Goal: Task Accomplishment & Management: Use online tool/utility

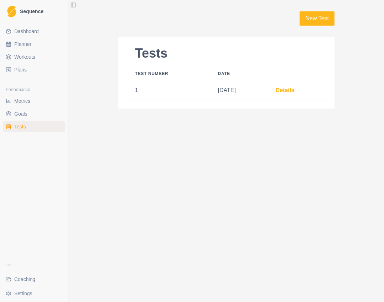
click at [34, 36] on link "Dashboard" at bounding box center [34, 31] width 62 height 11
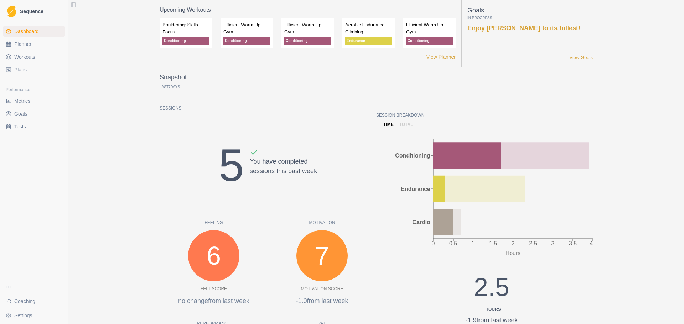
click at [30, 53] on span "Workouts" at bounding box center [24, 56] width 21 height 7
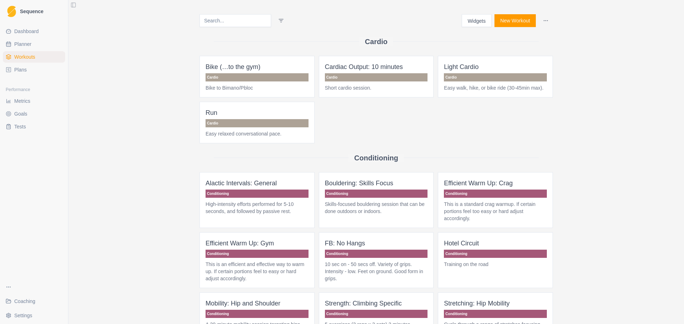
click at [384, 24] on button "New Workout" at bounding box center [514, 20] width 41 height 13
click at [384, 22] on button "Widgets" at bounding box center [477, 20] width 30 height 13
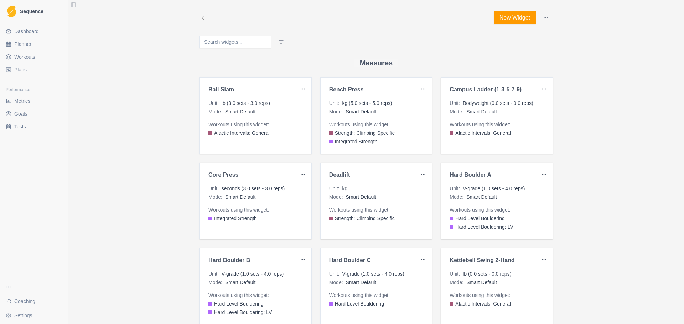
click at [384, 120] on div "Unit : kg (5.0 sets - 5.0 reps) Mode : Smart Default Workouts using this widget…" at bounding box center [376, 123] width 111 height 46
click at [358, 93] on div "Bench Press" at bounding box center [376, 90] width 111 height 9
click at [347, 92] on h3 "Bench Press" at bounding box center [373, 89] width 89 height 7
click at [384, 90] on html "Sequence Dashboard Planner Workouts Plans Performance Metrics Goals Tests Coach…" at bounding box center [342, 162] width 684 height 324
click at [384, 101] on div "Edit" at bounding box center [403, 103] width 42 height 11
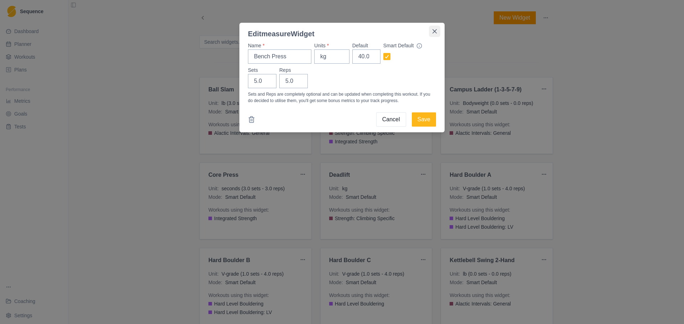
click at [384, 30] on icon "Close" at bounding box center [434, 31] width 4 height 4
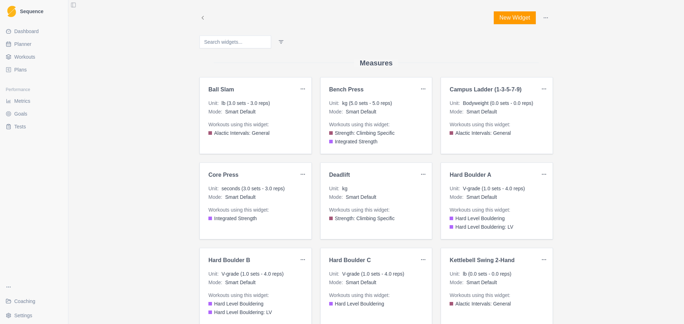
click at [384, 89] on html "Sequence Dashboard Planner Workouts Plans Performance Metrics Goals Tests Coach…" at bounding box center [342, 162] width 684 height 324
click at [384, 20] on button "New Widget" at bounding box center [515, 17] width 42 height 13
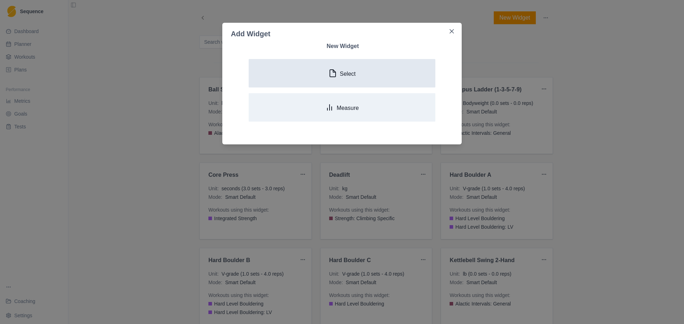
click at [365, 73] on button "Select" at bounding box center [342, 73] width 187 height 28
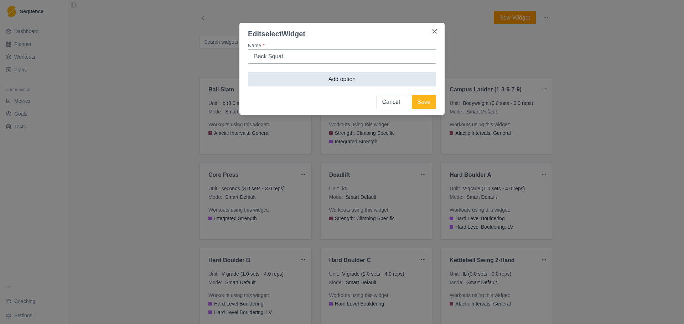
type input "Back Squat"
click at [384, 79] on button "Add option" at bounding box center [342, 79] width 188 height 14
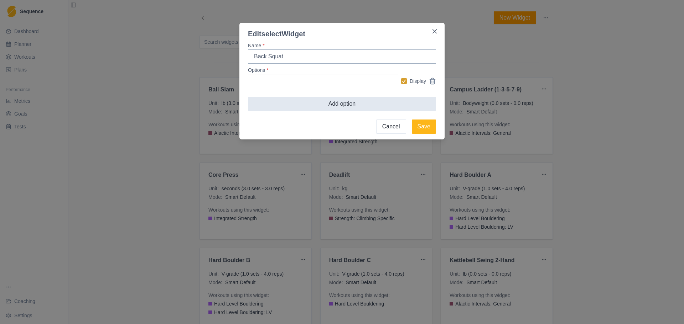
click at [380, 107] on button "Add option" at bounding box center [342, 104] width 188 height 14
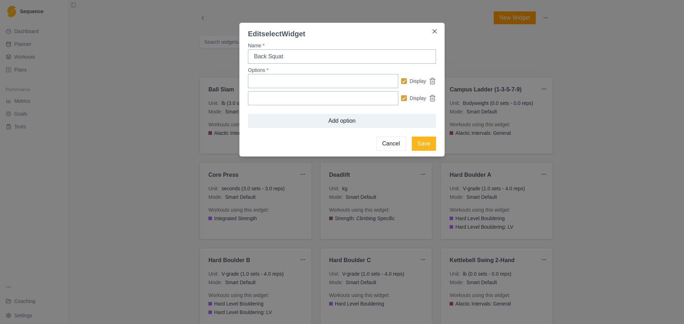
click at [384, 144] on button "Cancel" at bounding box center [391, 144] width 30 height 14
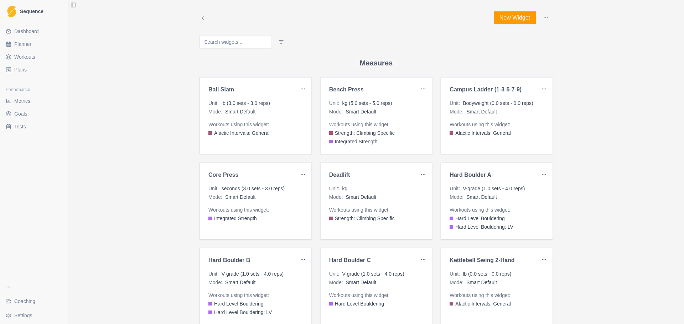
click at [384, 19] on button "New Widget" at bounding box center [515, 17] width 42 height 13
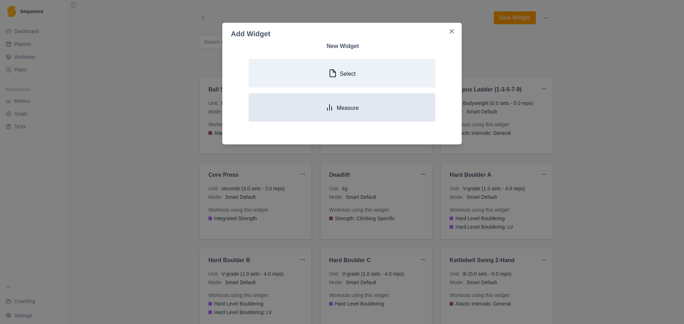
click at [363, 111] on button "Measure" at bounding box center [342, 107] width 187 height 28
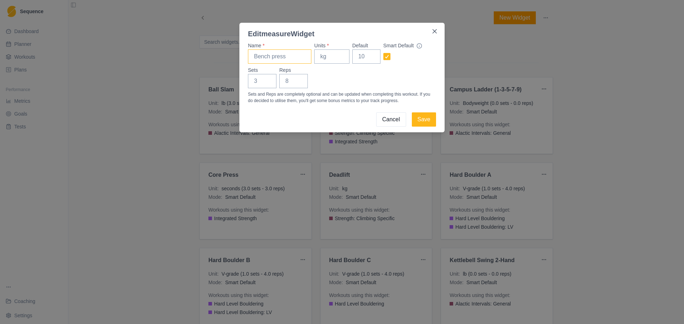
click at [291, 60] on input "Name *" at bounding box center [279, 57] width 63 height 14
type input "Back Squat"
click at [365, 57] on input "Default" at bounding box center [366, 57] width 28 height 14
type input "8"
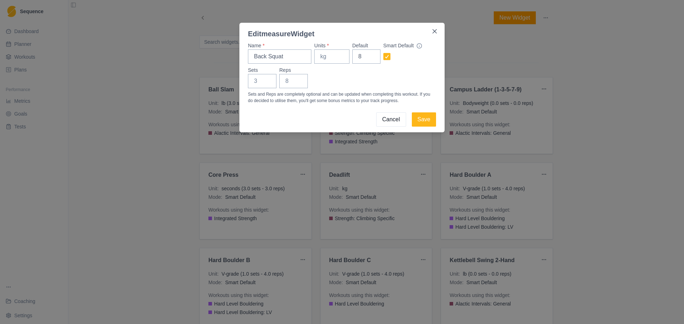
click at [372, 74] on div "Sets Reps" at bounding box center [342, 78] width 188 height 22
click at [384, 119] on button "Save" at bounding box center [424, 120] width 24 height 14
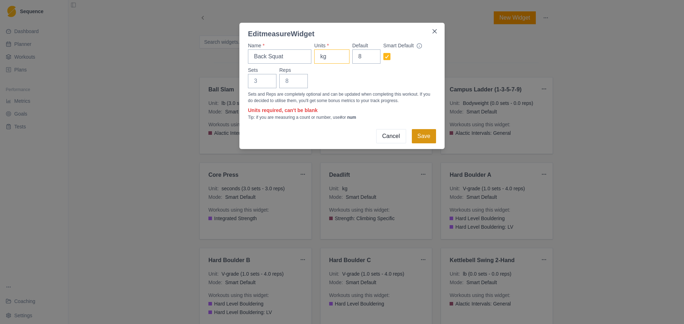
type input "kg"
click at [384, 138] on button "Save" at bounding box center [424, 136] width 24 height 14
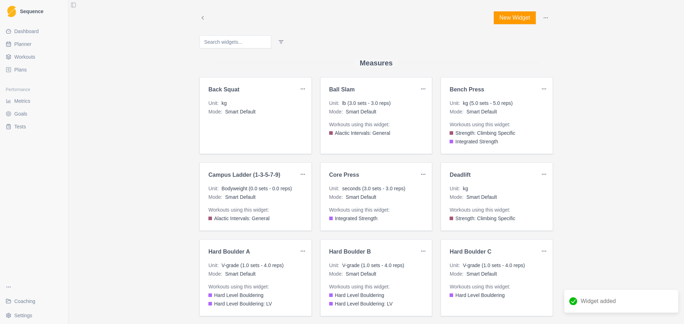
click at [384, 17] on button "New Widget" at bounding box center [515, 17] width 42 height 13
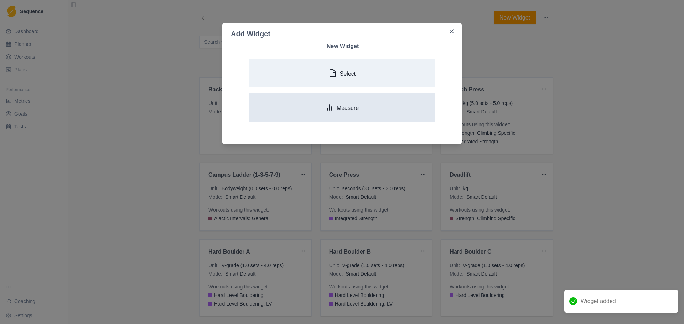
click at [378, 113] on button "Measure" at bounding box center [342, 107] width 187 height 28
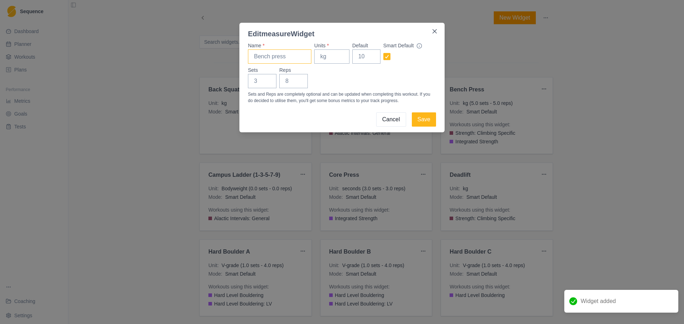
click at [290, 58] on input "Name *" at bounding box center [279, 57] width 63 height 14
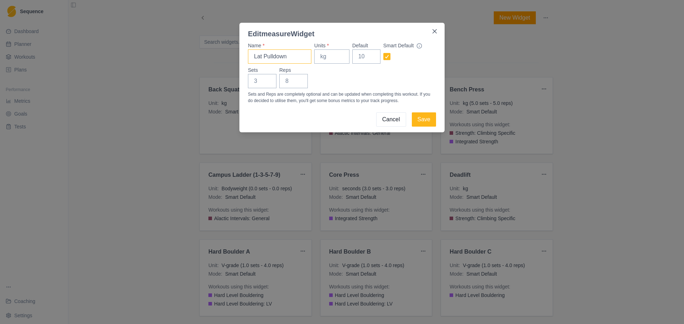
type input "Lat Pulldown"
type input "kg"
type input "8"
click at [384, 124] on button "Save" at bounding box center [424, 120] width 24 height 14
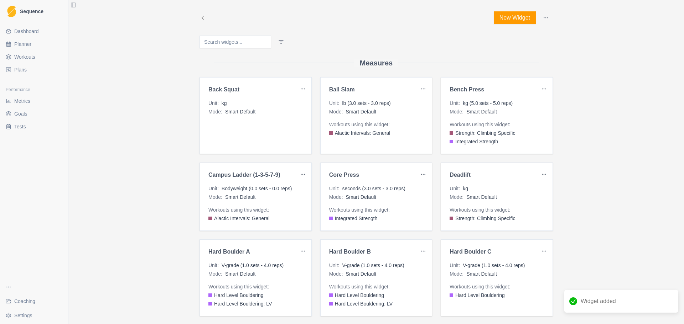
click at [384, 16] on button "New Widget" at bounding box center [515, 17] width 42 height 13
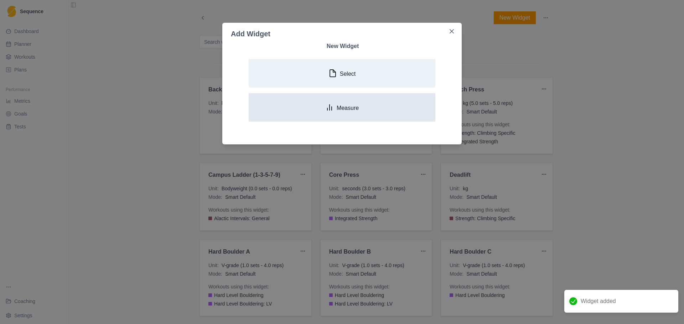
click at [369, 112] on button "Measure" at bounding box center [342, 107] width 187 height 28
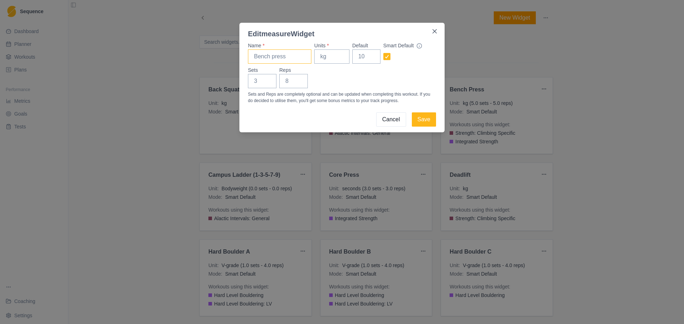
click at [280, 59] on input "Name *" at bounding box center [279, 57] width 63 height 14
type input "Core"
click at [384, 120] on button "Cancel" at bounding box center [391, 120] width 30 height 14
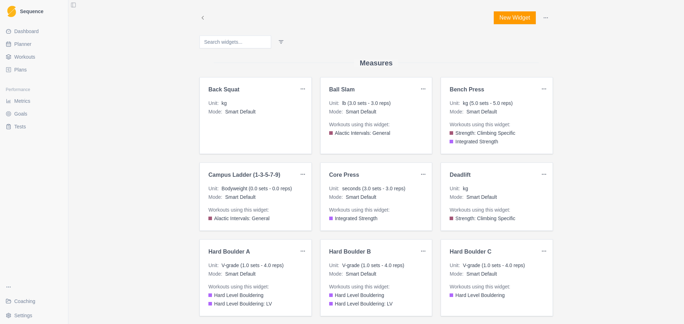
click at [384, 22] on button "New Widget" at bounding box center [515, 17] width 42 height 13
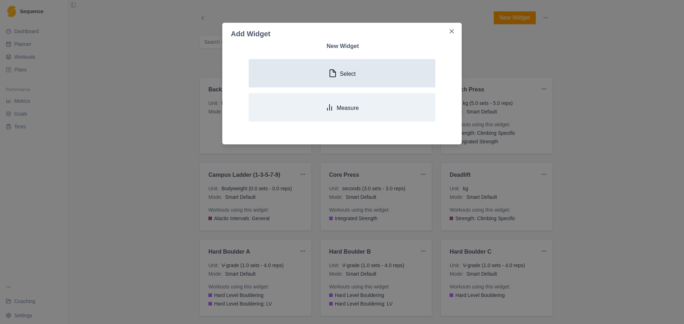
click at [337, 70] on icon "button" at bounding box center [332, 73] width 9 height 9
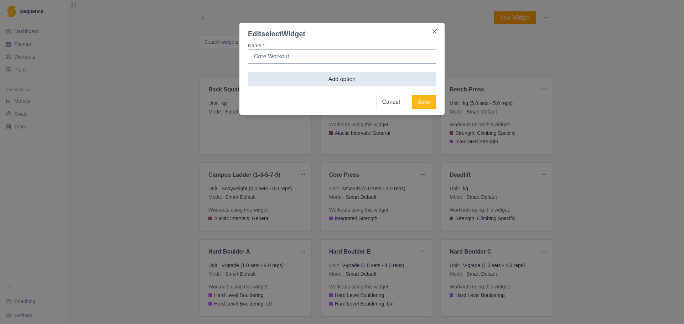
type input "Core Workout"
click at [346, 78] on button "Add option" at bounding box center [342, 79] width 188 height 14
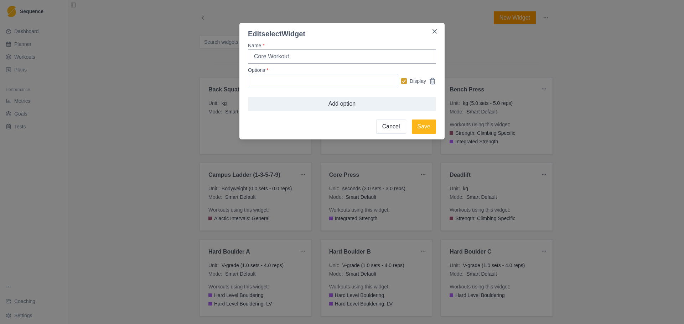
click at [384, 128] on button "Cancel" at bounding box center [391, 127] width 30 height 14
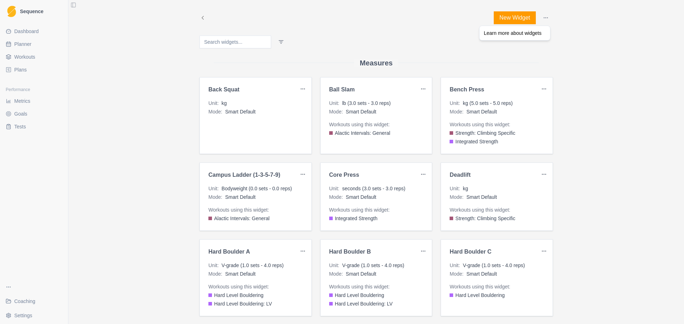
click at [384, 19] on html "Sequence Dashboard Planner Workouts Plans Performance Metrics Goals Tests Coach…" at bounding box center [342, 162] width 684 height 324
click at [384, 20] on button "New Widget" at bounding box center [515, 17] width 42 height 13
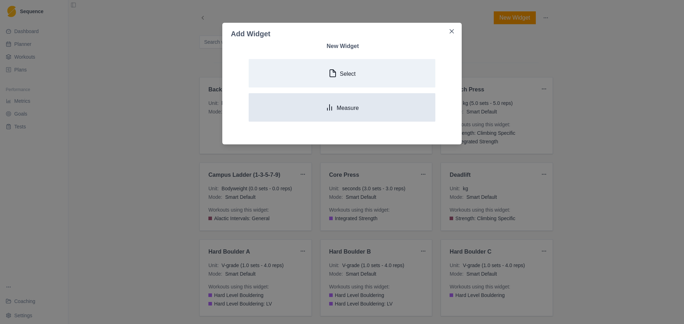
click at [355, 101] on button "Measure" at bounding box center [342, 107] width 187 height 28
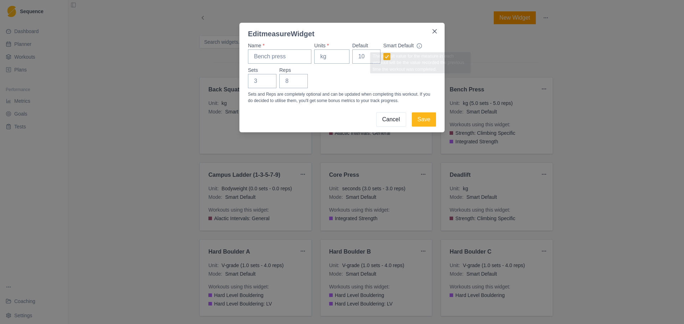
click at [384, 50] on div "Smart Default" at bounding box center [409, 53] width 53 height 22
click at [384, 31] on button "Close" at bounding box center [434, 31] width 11 height 11
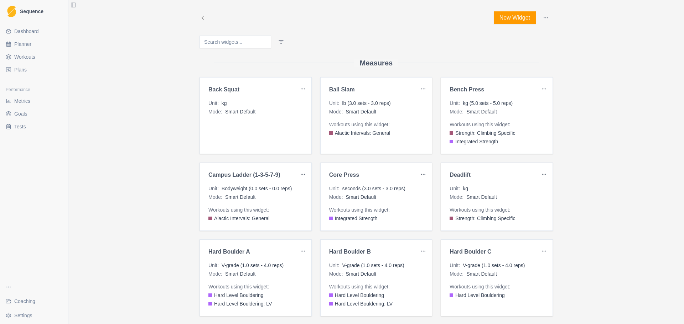
click at [111, 95] on div "New Widget Measures Back Squat Unit : kg Mode : Smart Default Ball Slam Unit : …" at bounding box center [375, 162] width 615 height 324
click at [28, 57] on span "Workouts" at bounding box center [24, 56] width 21 height 7
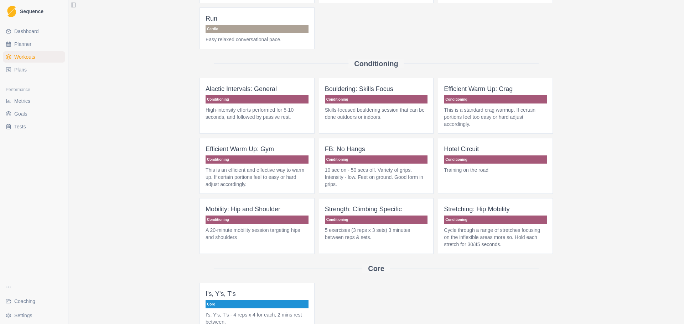
scroll to position [107, 0]
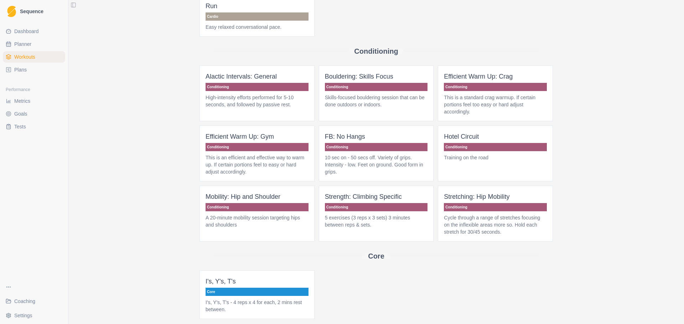
click at [375, 229] on span "Strength: Climbing Specific Conditioning 5 exercises (3 reps x 3 sets) 3 minute…" at bounding box center [376, 214] width 115 height 56
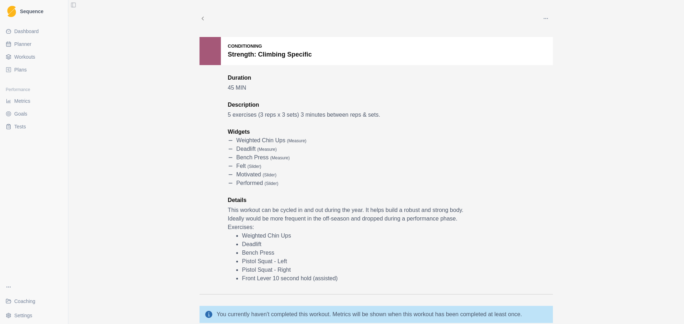
click at [32, 41] on link "Planner" at bounding box center [34, 43] width 62 height 11
select select "month"
